Goal: Task Accomplishment & Management: Manage account settings

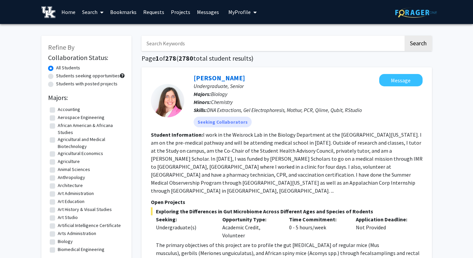
scroll to position [7, 0]
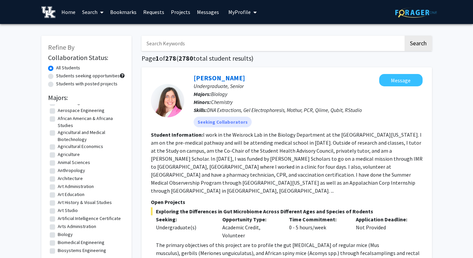
click at [175, 43] on input "Search Keywords" at bounding box center [273, 43] width 262 height 15
type input "annabel"
click at [405, 36] on button "Search" at bounding box center [418, 43] width 27 height 15
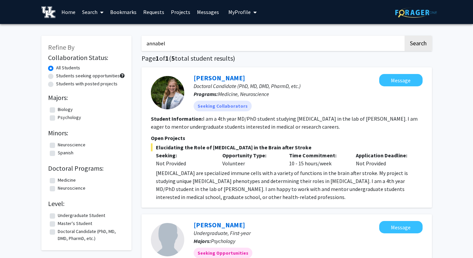
click at [241, 12] on span "My Profile" at bounding box center [239, 12] width 22 height 7
click at [250, 30] on span "[PERSON_NAME]" at bounding box center [270, 30] width 40 height 7
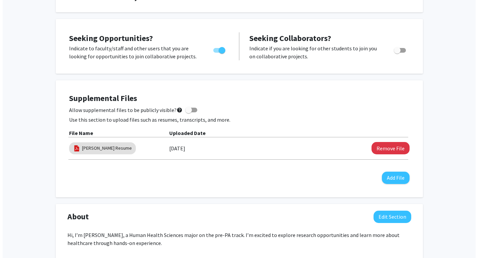
scroll to position [108, 0]
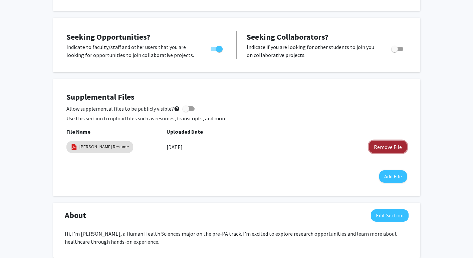
click at [394, 146] on button "Remove File" at bounding box center [388, 147] width 38 height 12
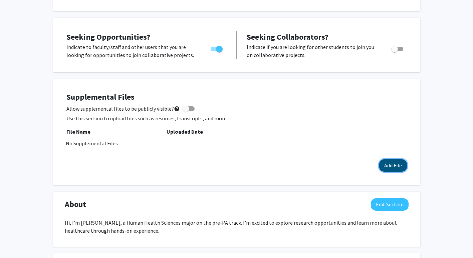
click at [392, 168] on button "Add File" at bounding box center [393, 166] width 28 height 12
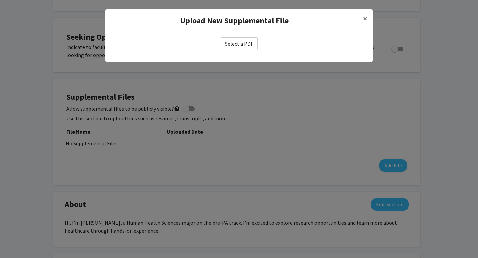
click at [244, 40] on label "Select a PDF" at bounding box center [239, 43] width 37 height 13
click at [0, 0] on input "Select a PDF" at bounding box center [0, 0] width 0 height 0
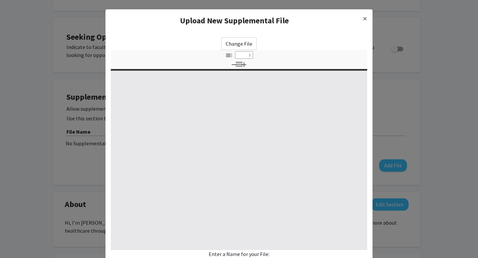
select select "custom"
type input "0"
select select "custom"
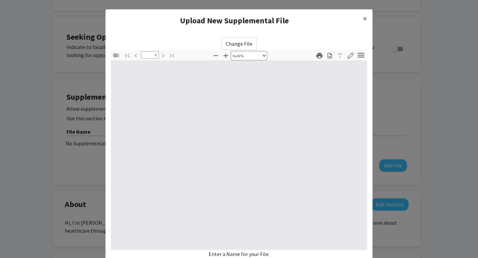
type input "1"
select select "auto"
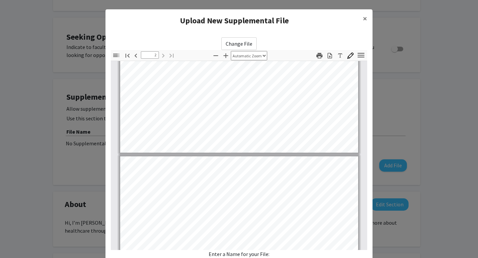
type input "1"
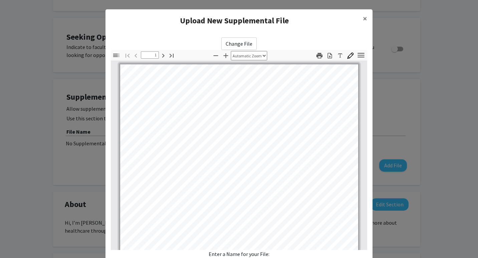
click at [402, 33] on modal-container "Upload New Supplemental File × Change File Thumbnails Document Outline Attachme…" at bounding box center [239, 129] width 478 height 258
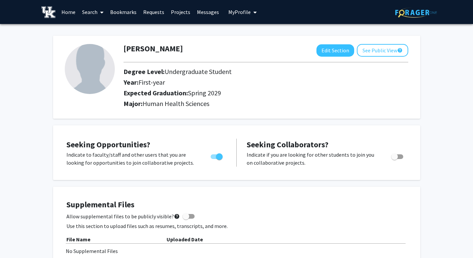
click at [67, 11] on link "Home" at bounding box center [68, 11] width 21 height 23
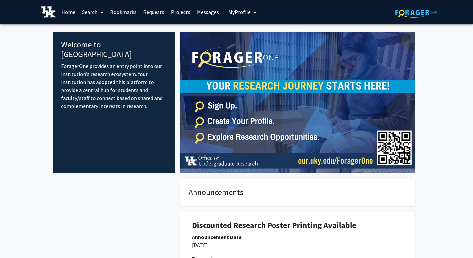
click at [228, 13] on span "My Profile" at bounding box center [239, 12] width 22 height 7
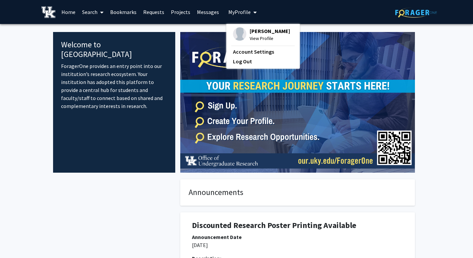
click at [243, 36] on fg-profile-picture at bounding box center [239, 34] width 13 height 15
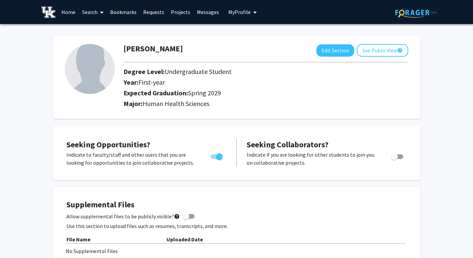
click at [204, 9] on link "Messages" at bounding box center [208, 11] width 29 height 23
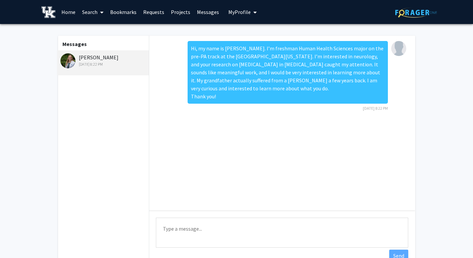
click at [146, 10] on link "Requests" at bounding box center [154, 11] width 28 height 23
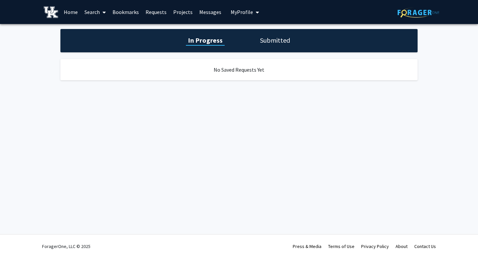
click at [284, 42] on h1 "Submitted" at bounding box center [275, 40] width 34 height 9
click at [208, 43] on h1 "In Progress" at bounding box center [205, 40] width 36 height 9
